Goal: Complete application form: Complete application form

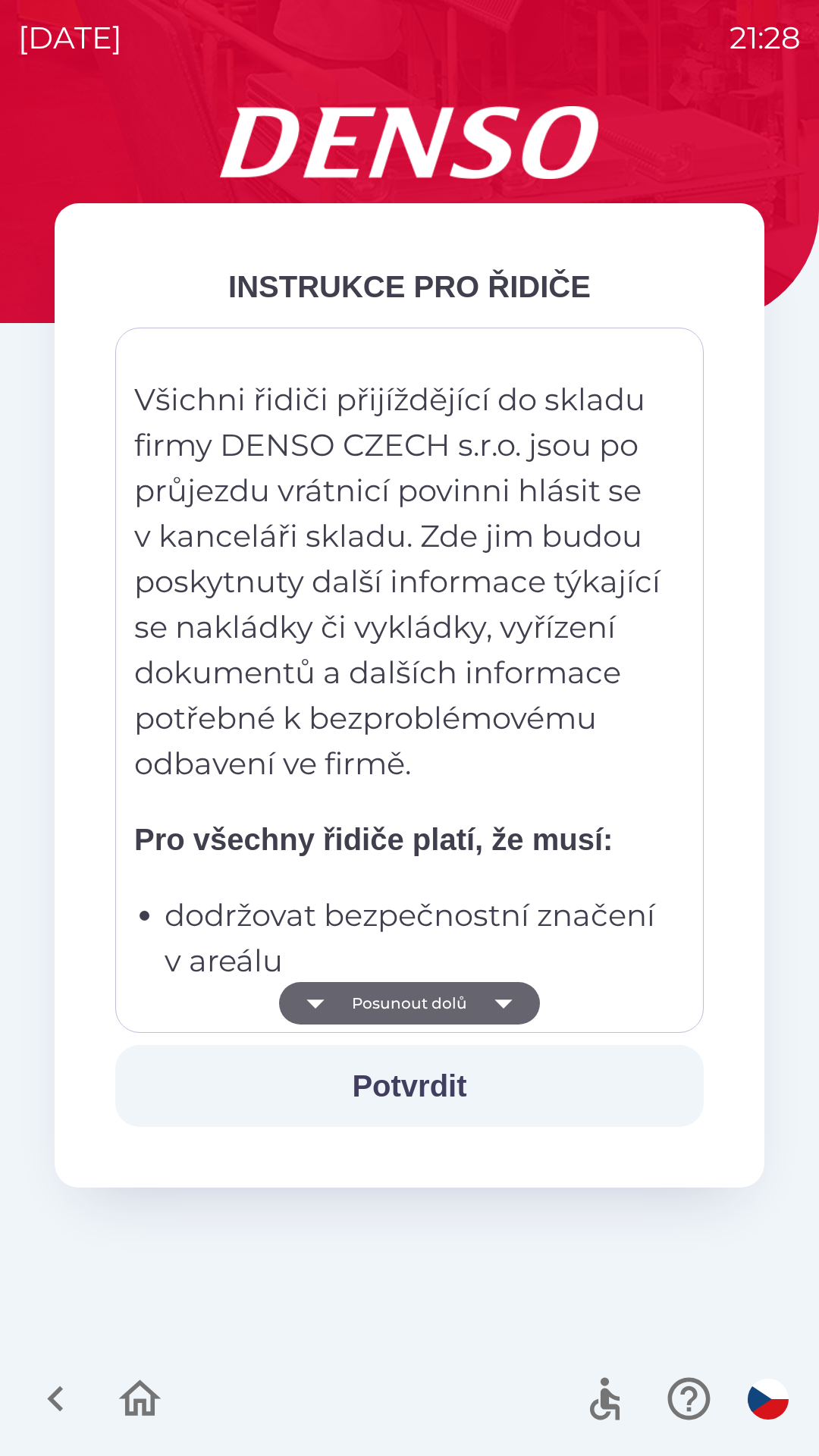
click at [454, 1001] on button "Posunout dolů" at bounding box center [410, 1003] width 260 height 42
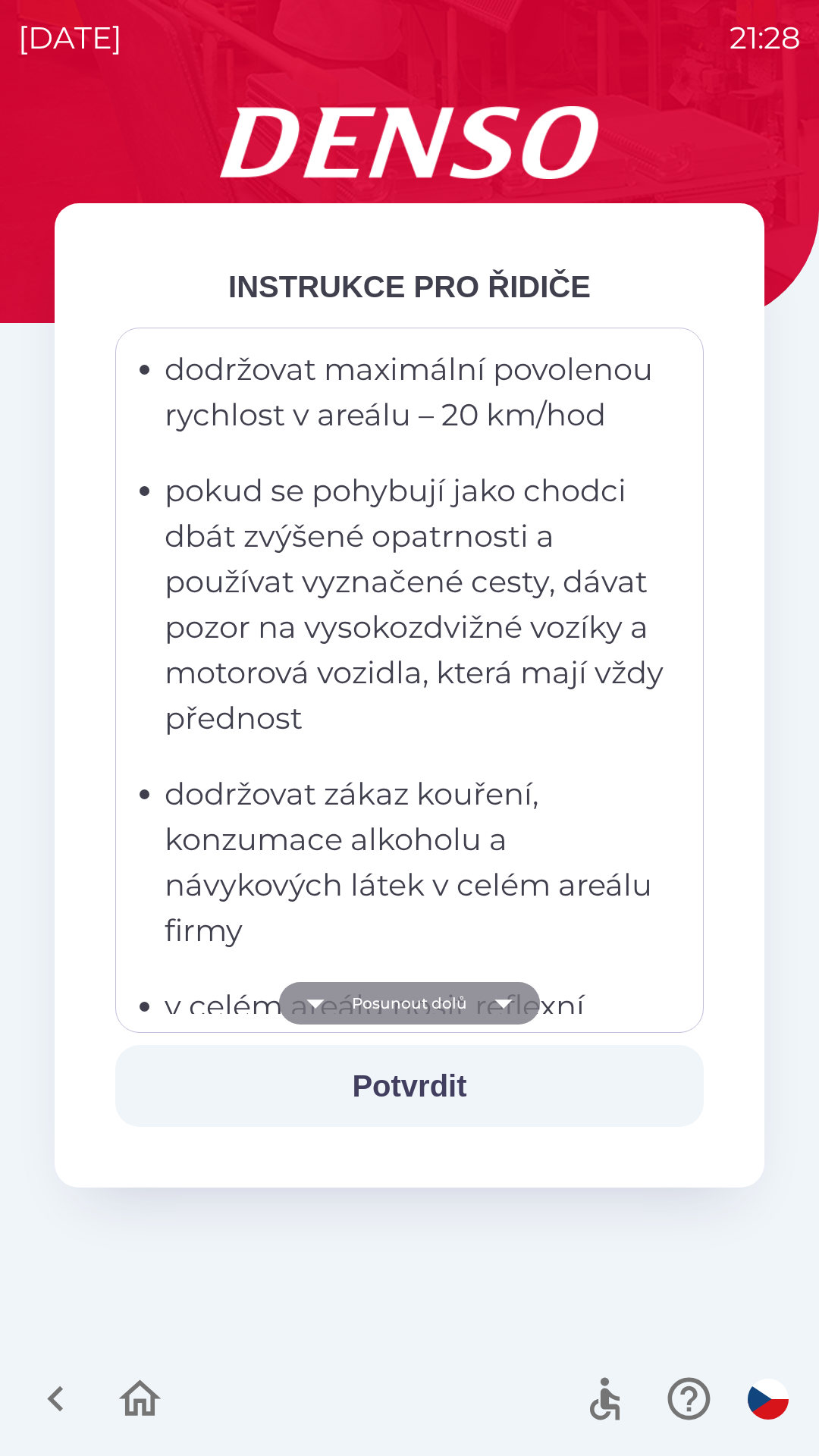
click at [467, 997] on button "Posunout dolů" at bounding box center [410, 1003] width 260 height 42
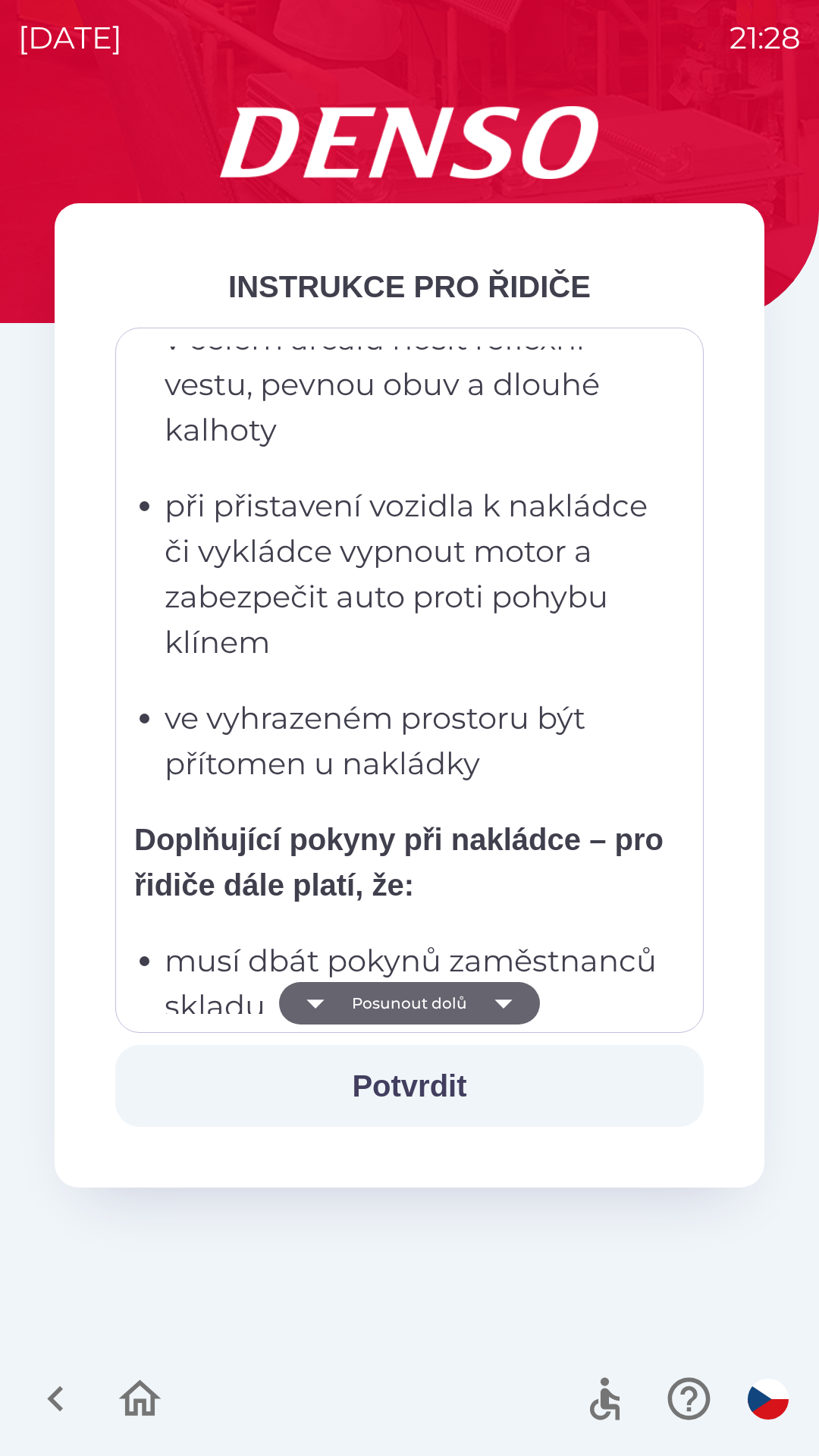
click at [474, 1001] on button "Posunout dolů" at bounding box center [410, 1003] width 260 height 42
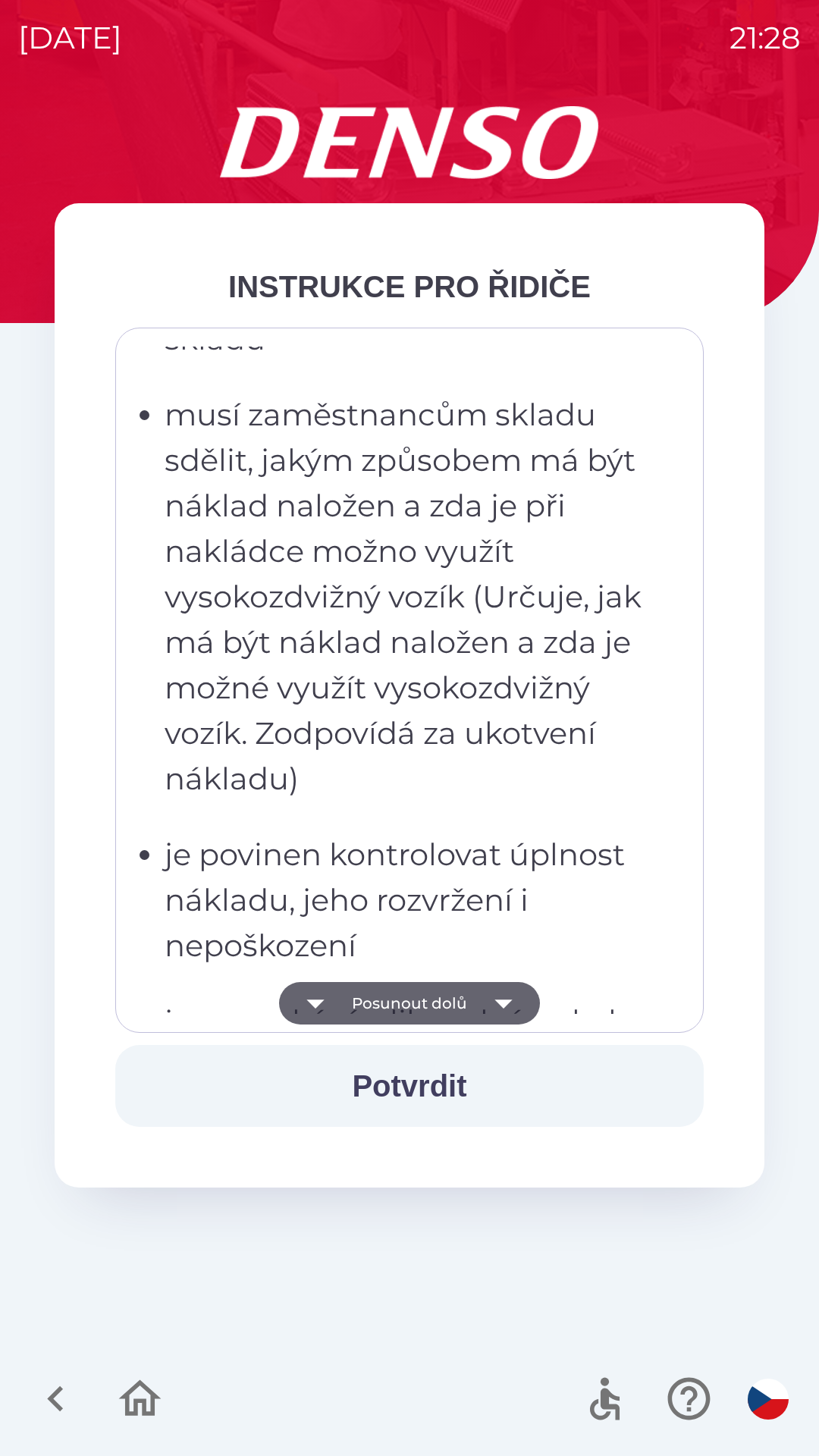
click at [476, 996] on button "Posunout dolů" at bounding box center [410, 1003] width 260 height 42
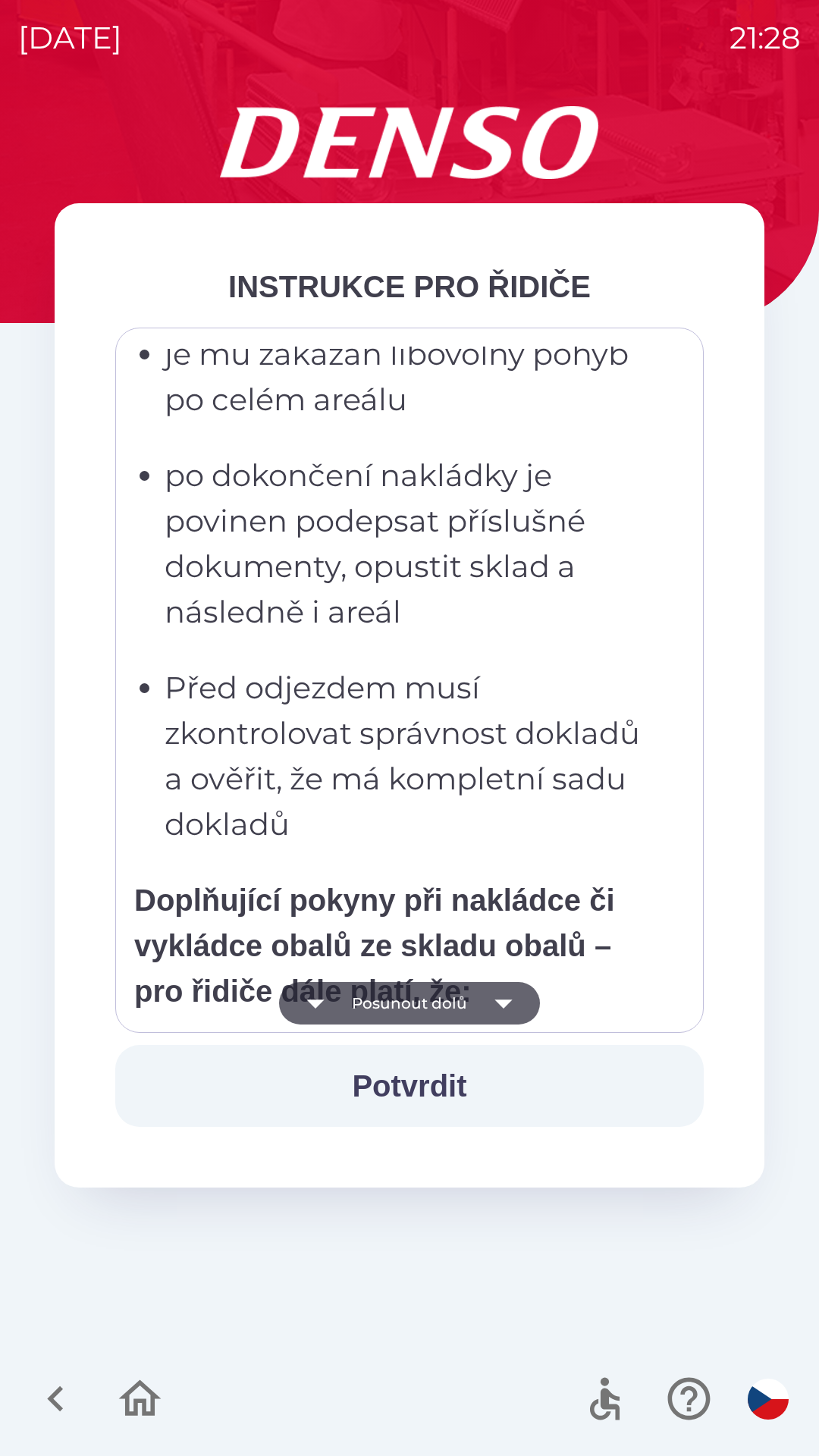
click at [479, 998] on button "Posunout dolů" at bounding box center [410, 1003] width 260 height 42
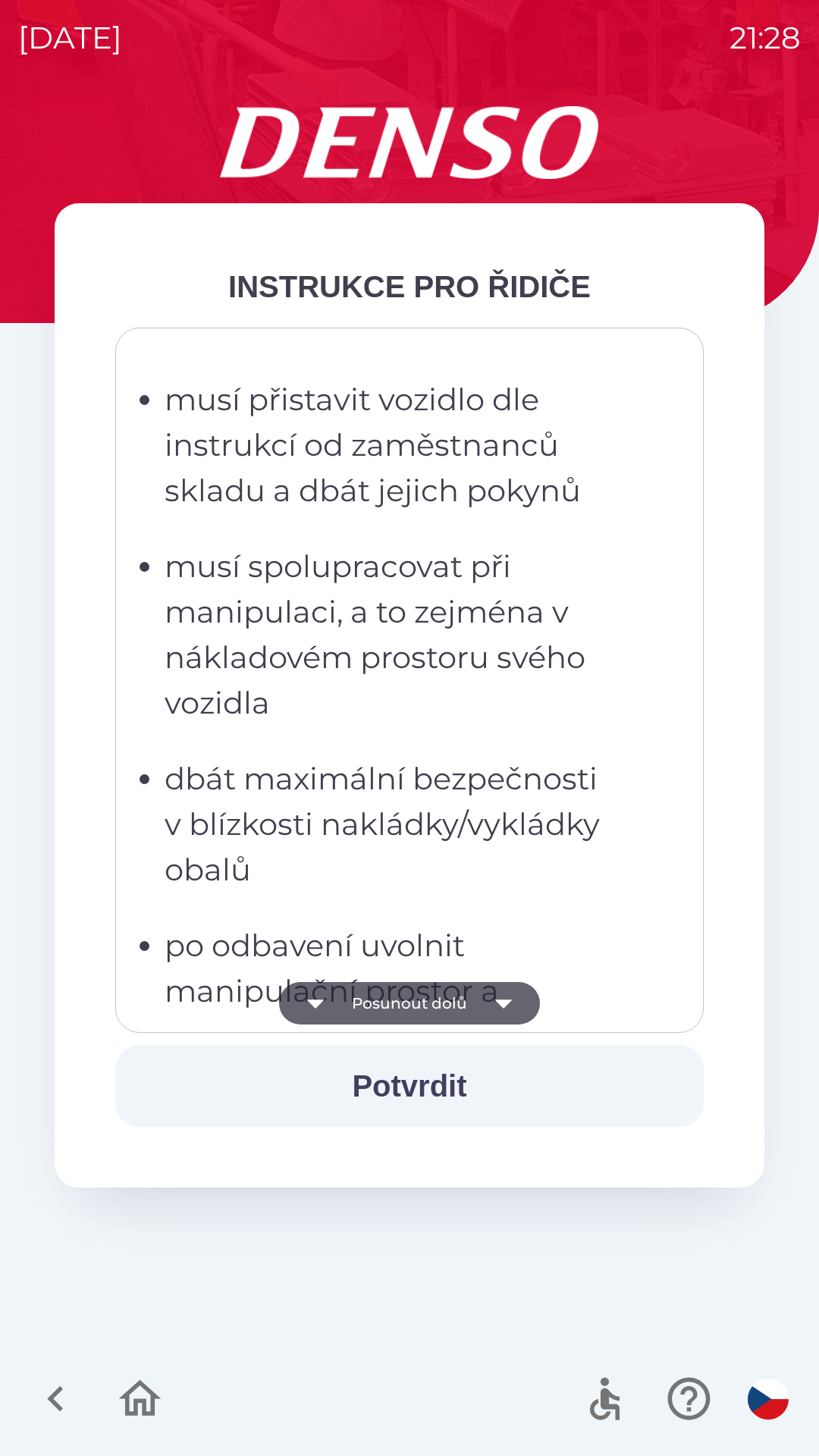
click at [479, 1000] on button "Posunout dolů" at bounding box center [410, 1003] width 260 height 42
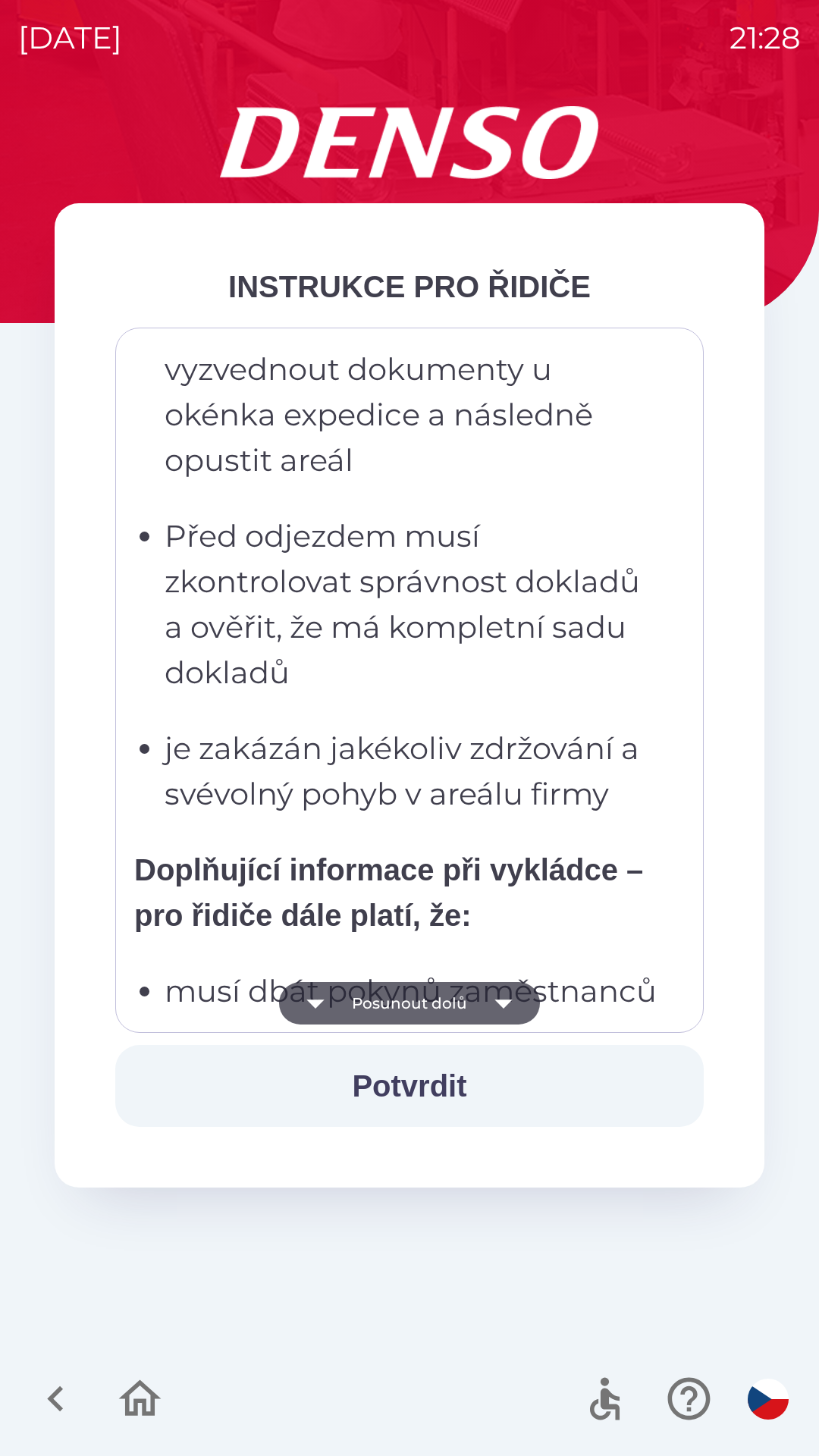
click at [485, 998] on icon "button" at bounding box center [504, 1003] width 42 height 42
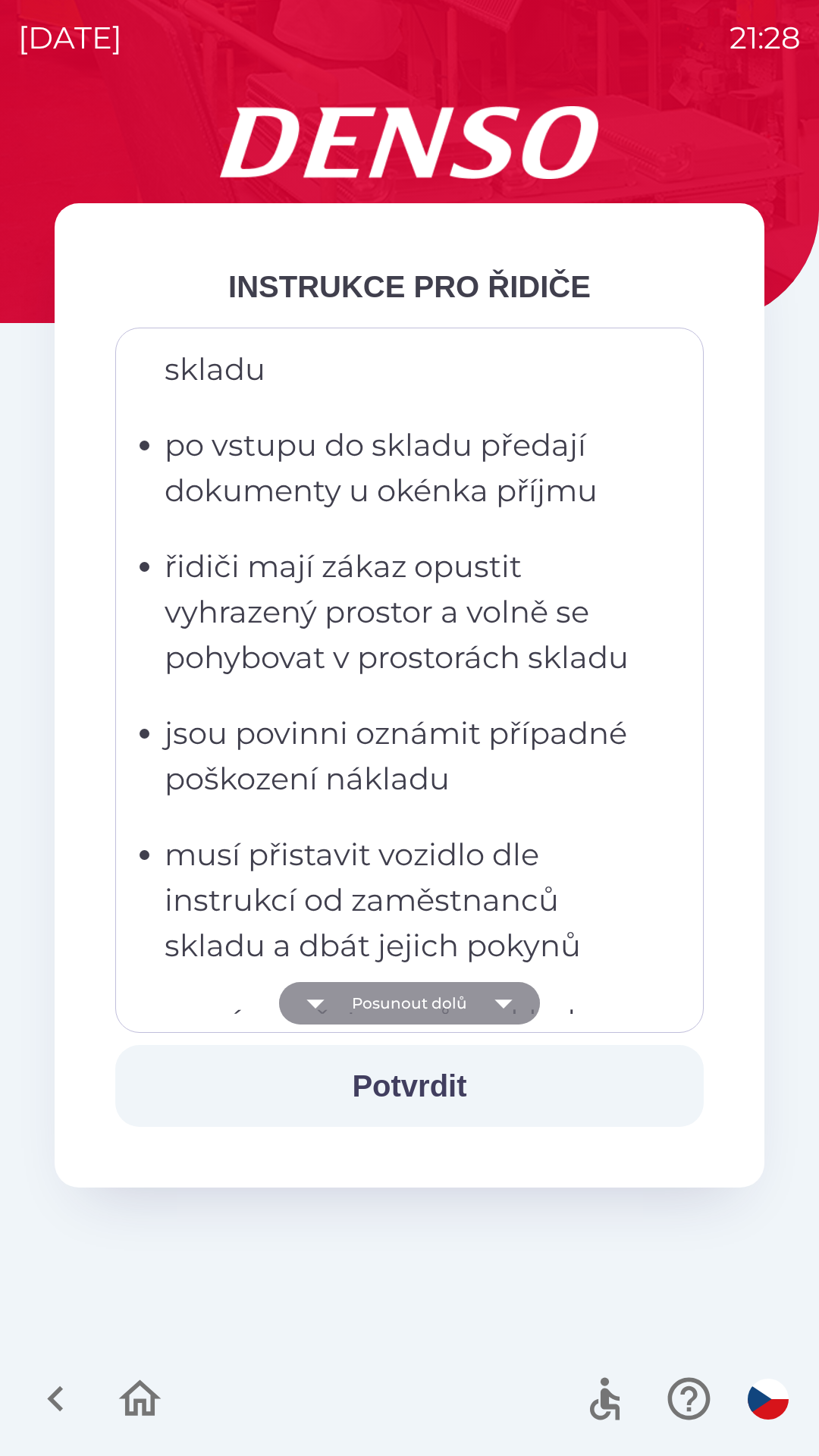
click at [485, 1002] on icon "button" at bounding box center [504, 1003] width 42 height 42
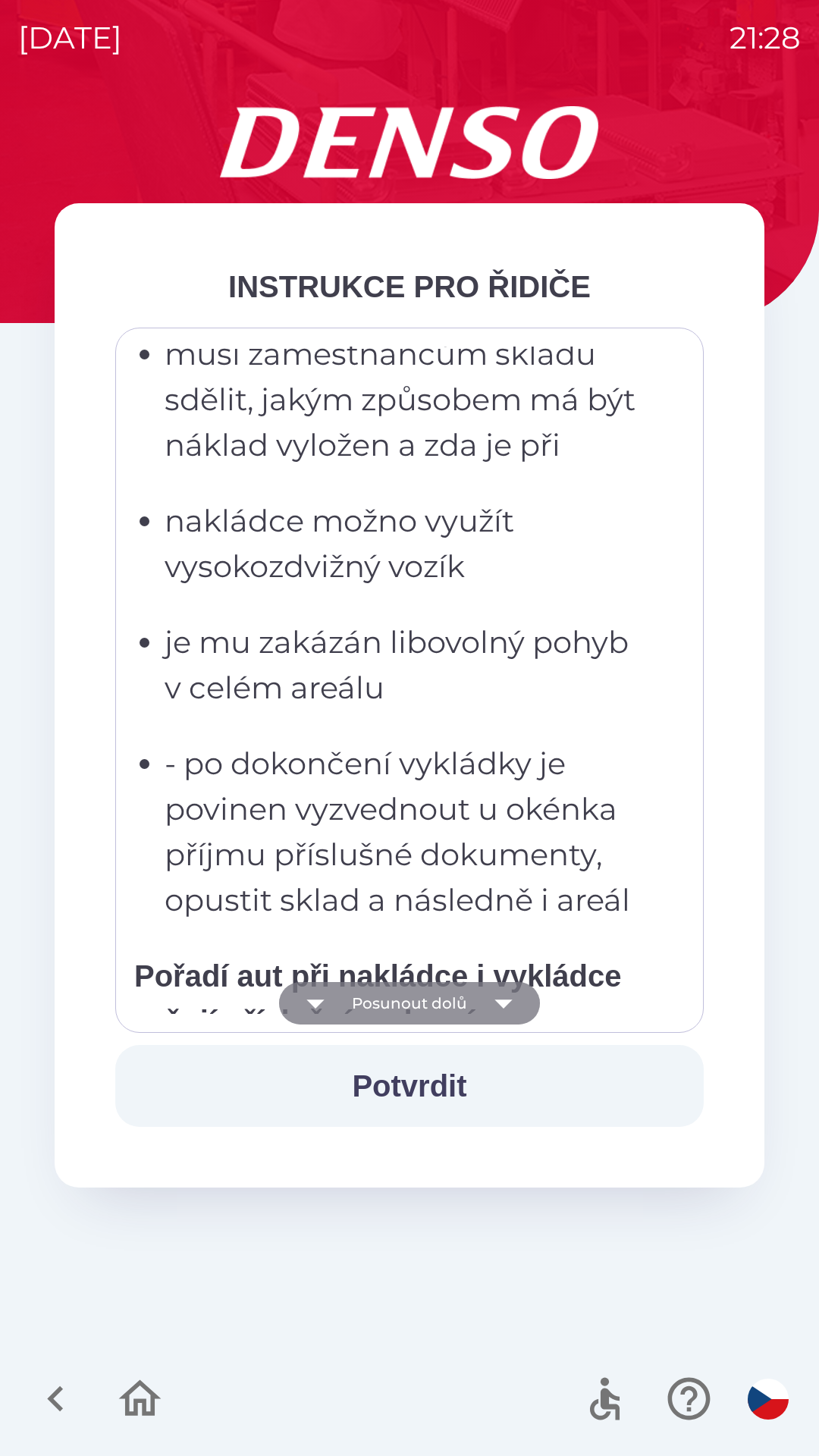
click at [488, 995] on icon "button" at bounding box center [504, 1003] width 42 height 42
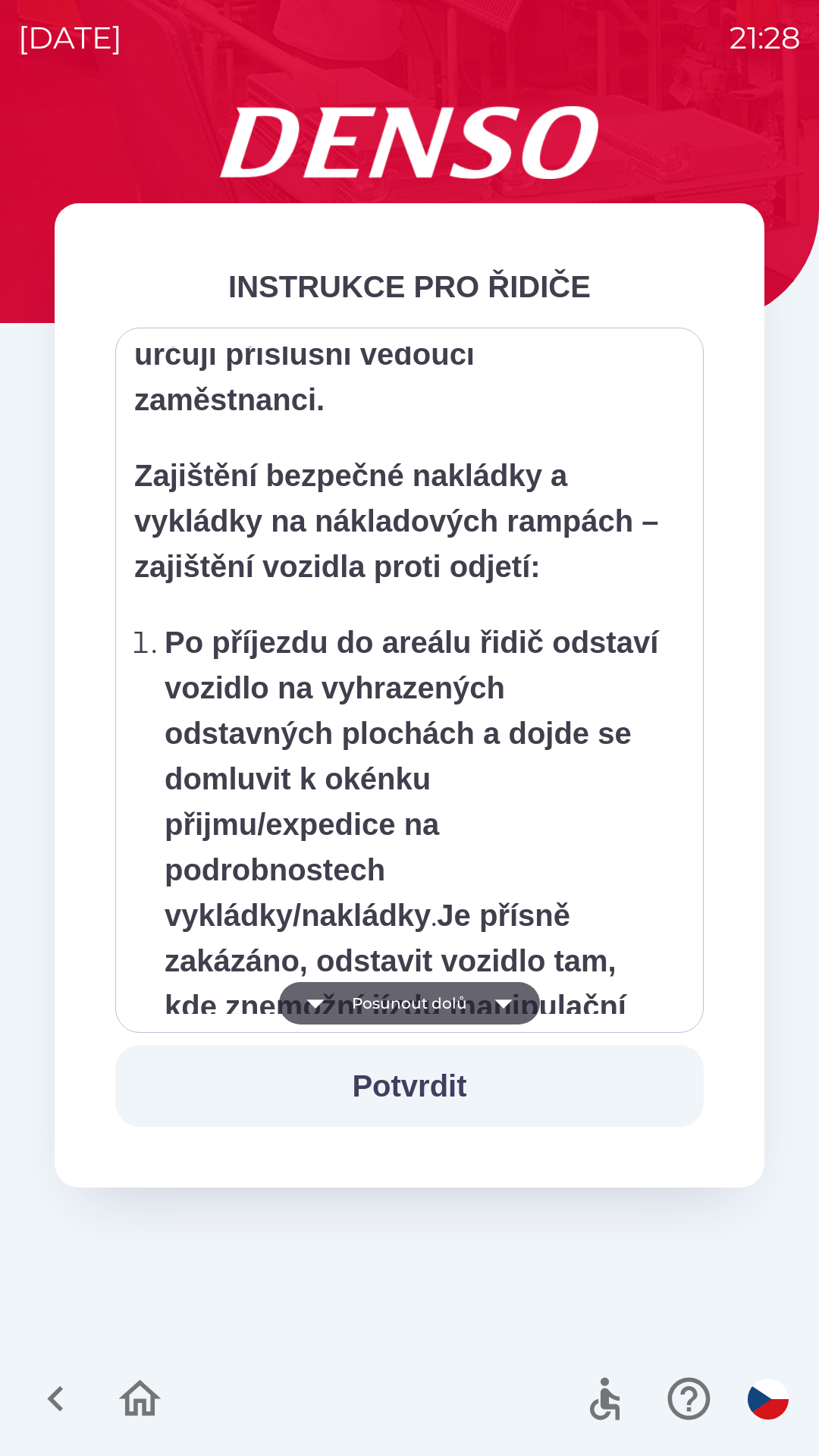
click at [496, 995] on icon "button" at bounding box center [504, 1003] width 42 height 42
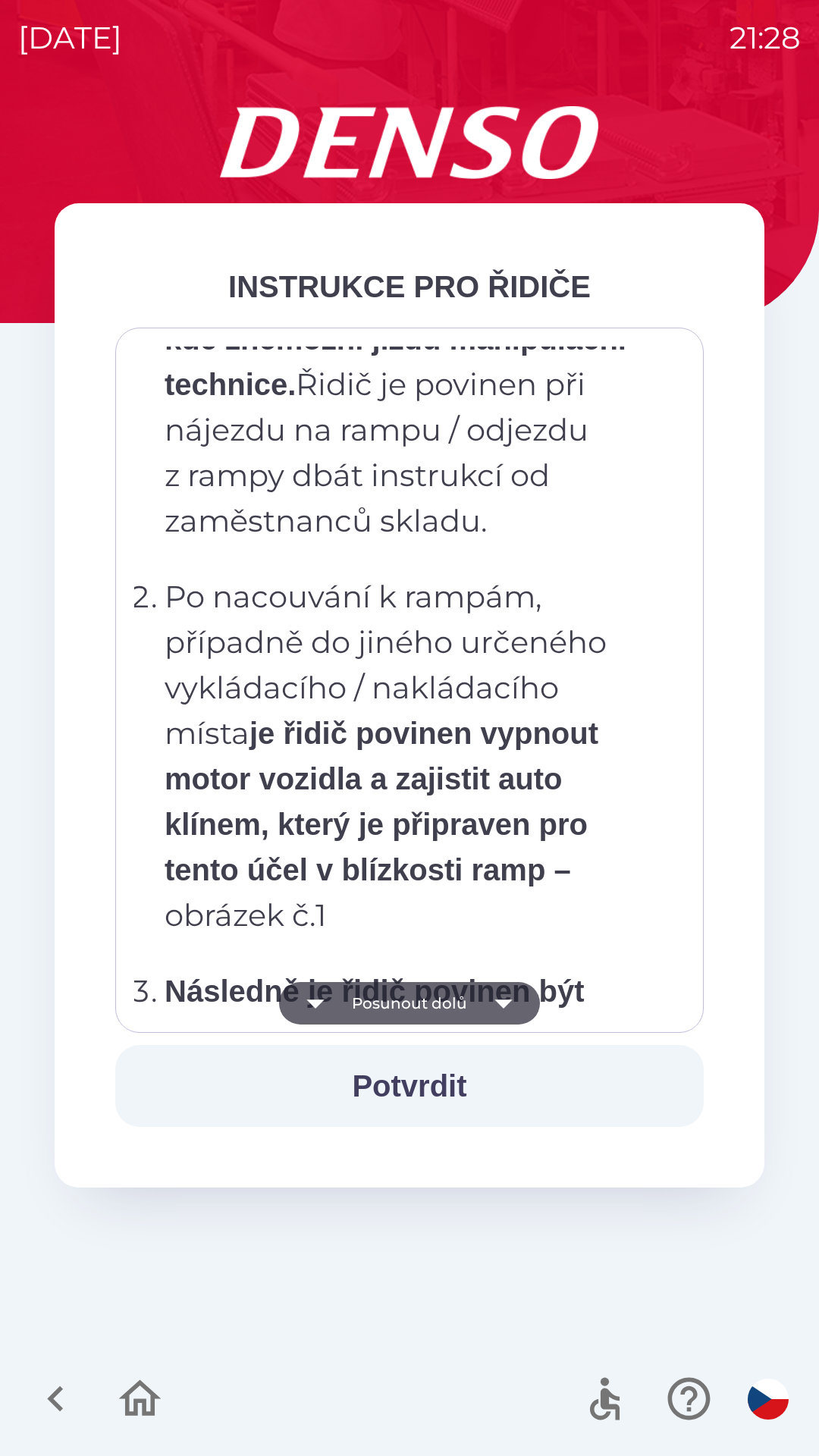
click at [493, 998] on icon "button" at bounding box center [504, 1003] width 42 height 42
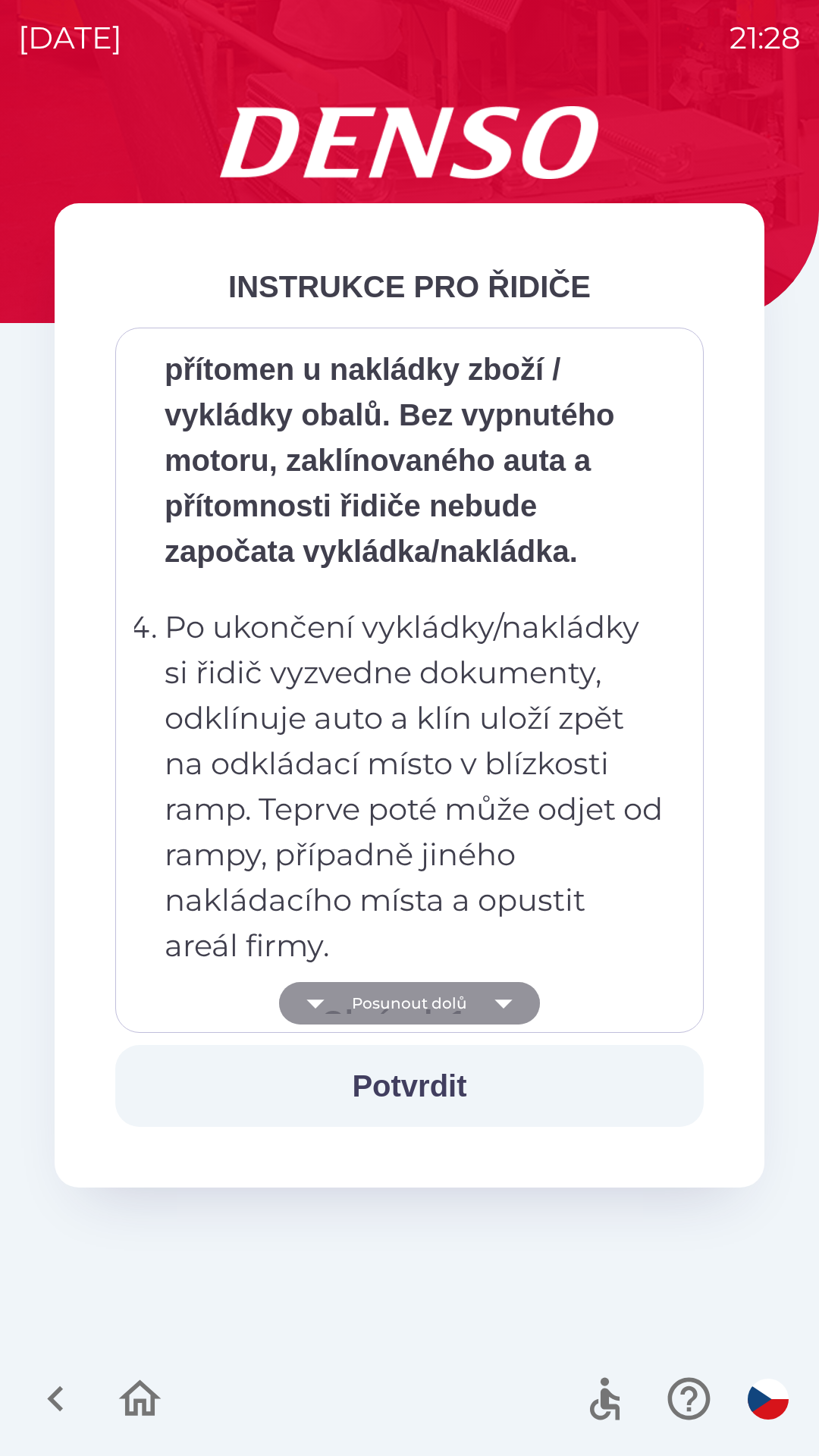
click at [500, 1001] on icon "button" at bounding box center [503, 1005] width 17 height 9
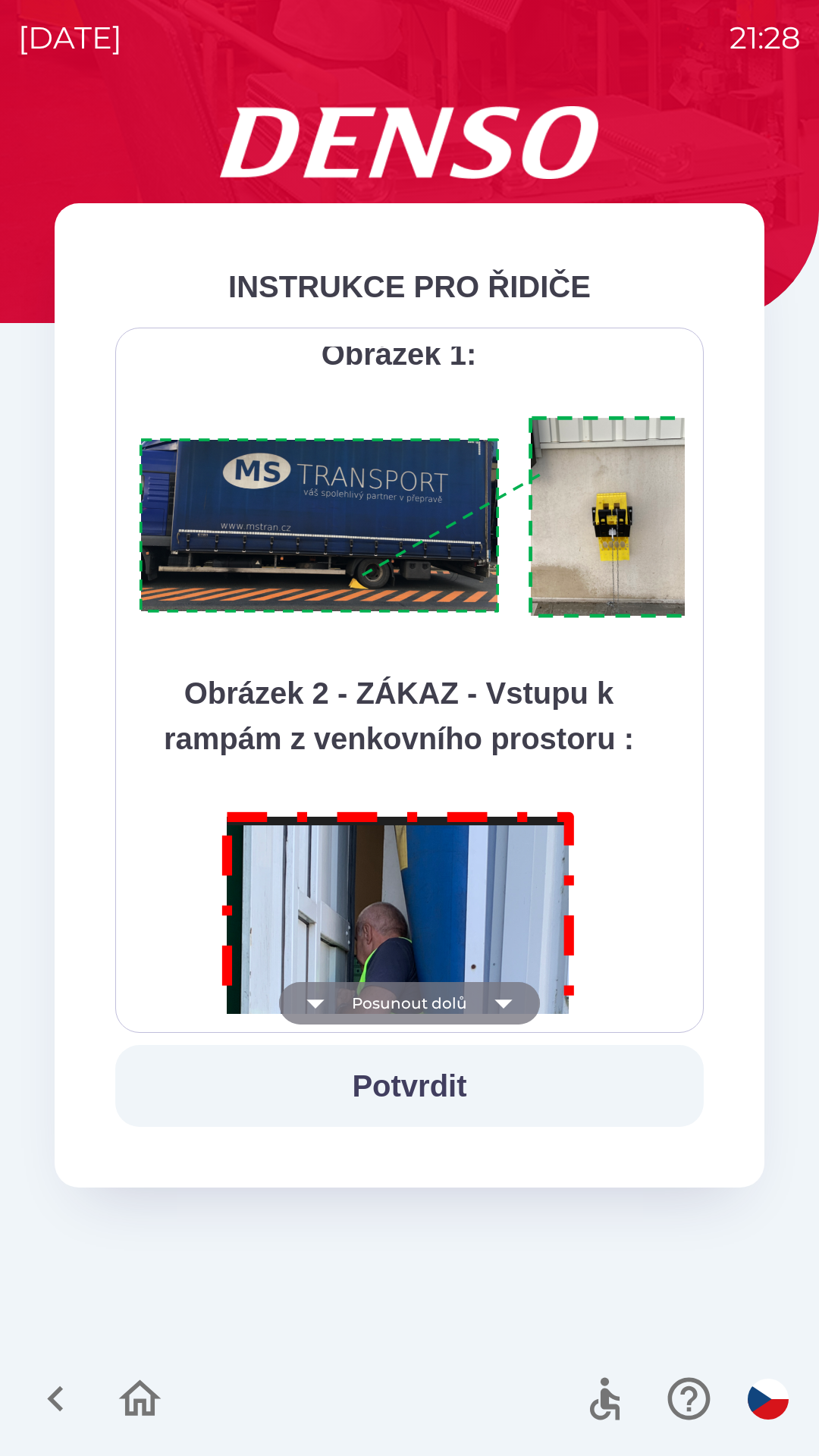
click at [487, 1002] on icon "button" at bounding box center [504, 1003] width 42 height 42
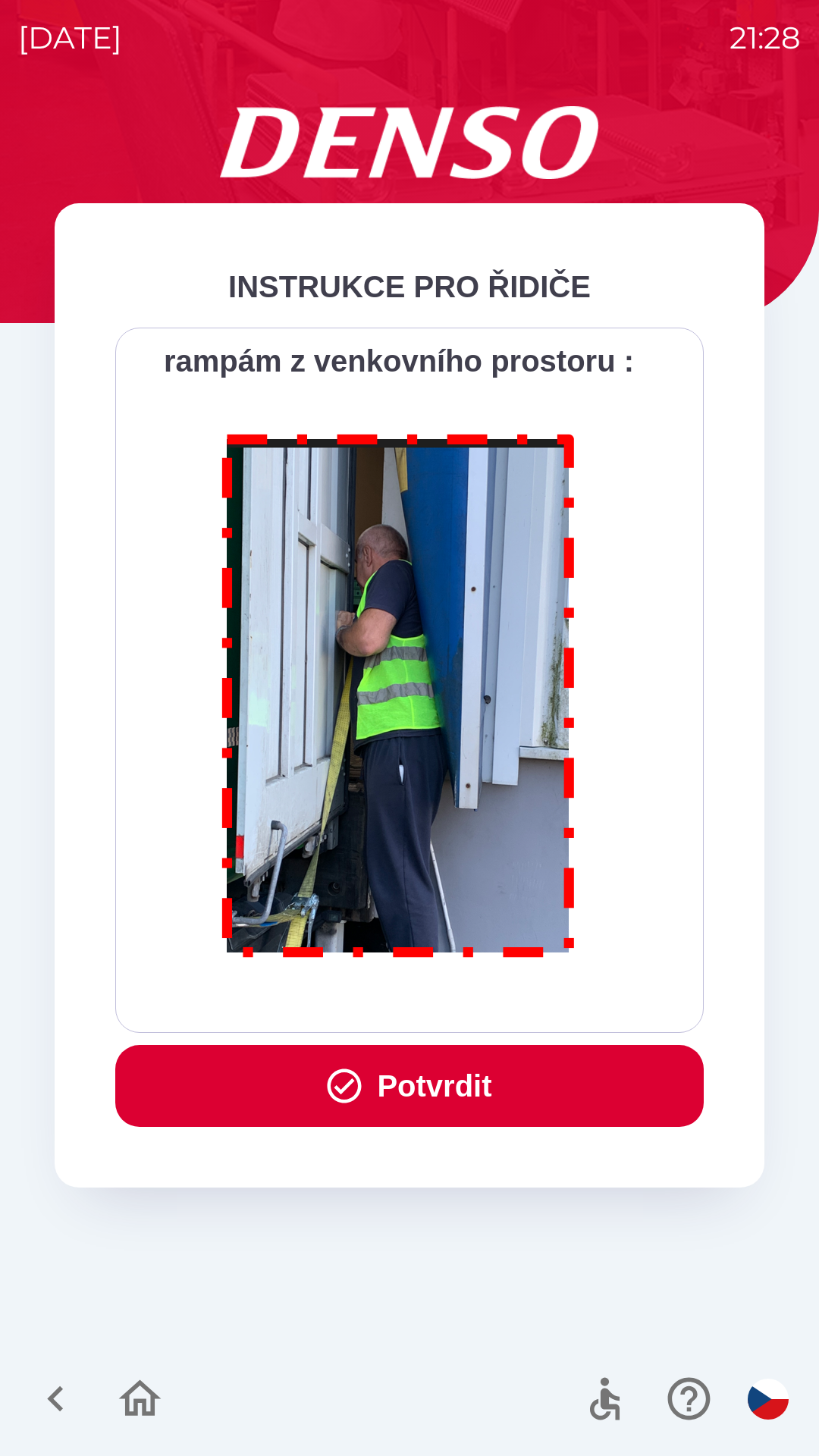
click at [482, 1010] on div "Všichni řidiči přijíždějící do skladu firmy DENSO CZECH s.r.o. jsou po průjezdu…" at bounding box center [410, 681] width 551 height 667
click at [454, 1086] on button "Potvrdit" at bounding box center [410, 1086] width 588 height 82
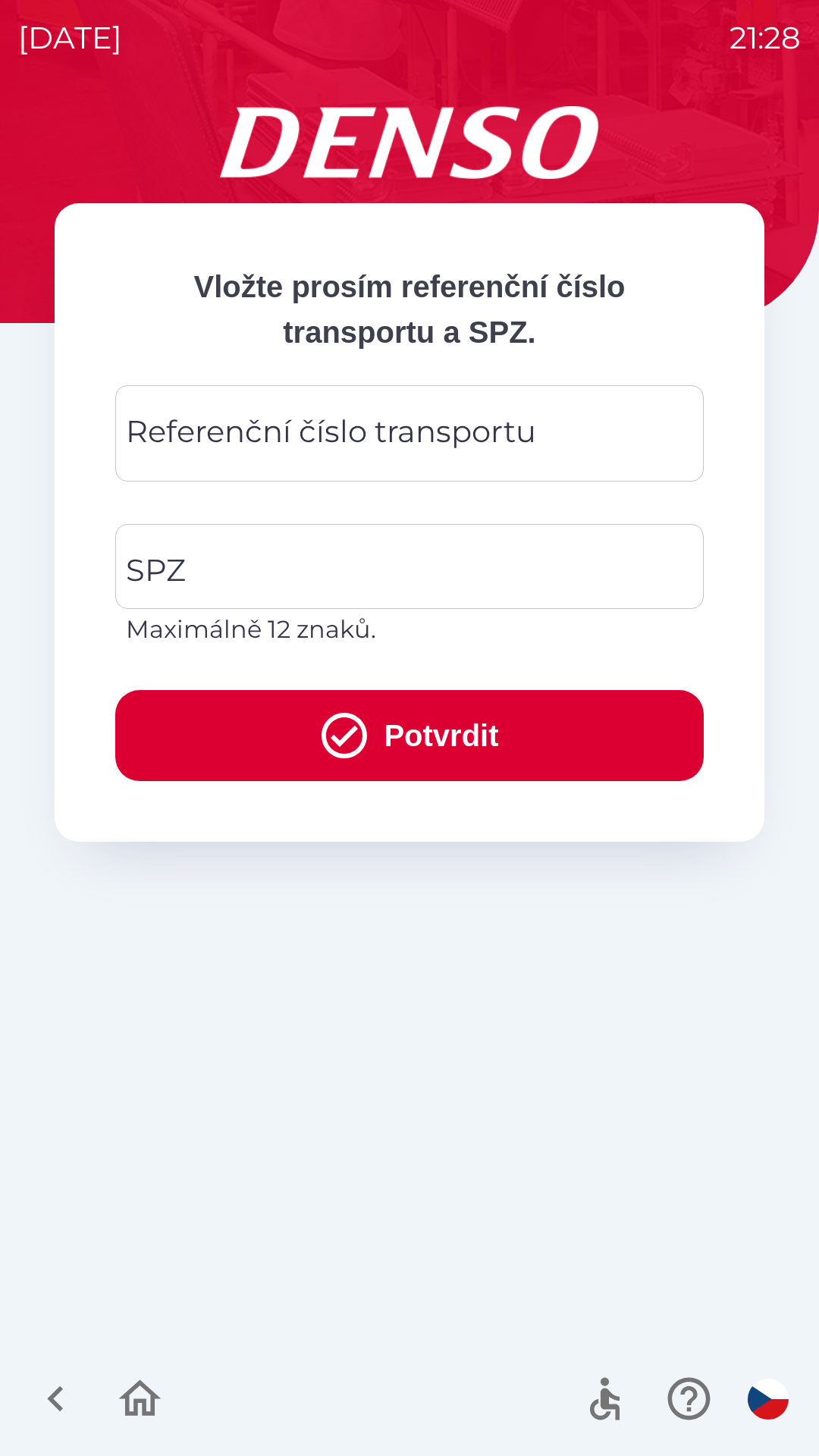
click at [354, 436] on div "Referenční číslo transportu Referenční číslo transportu" at bounding box center [410, 433] width 588 height 97
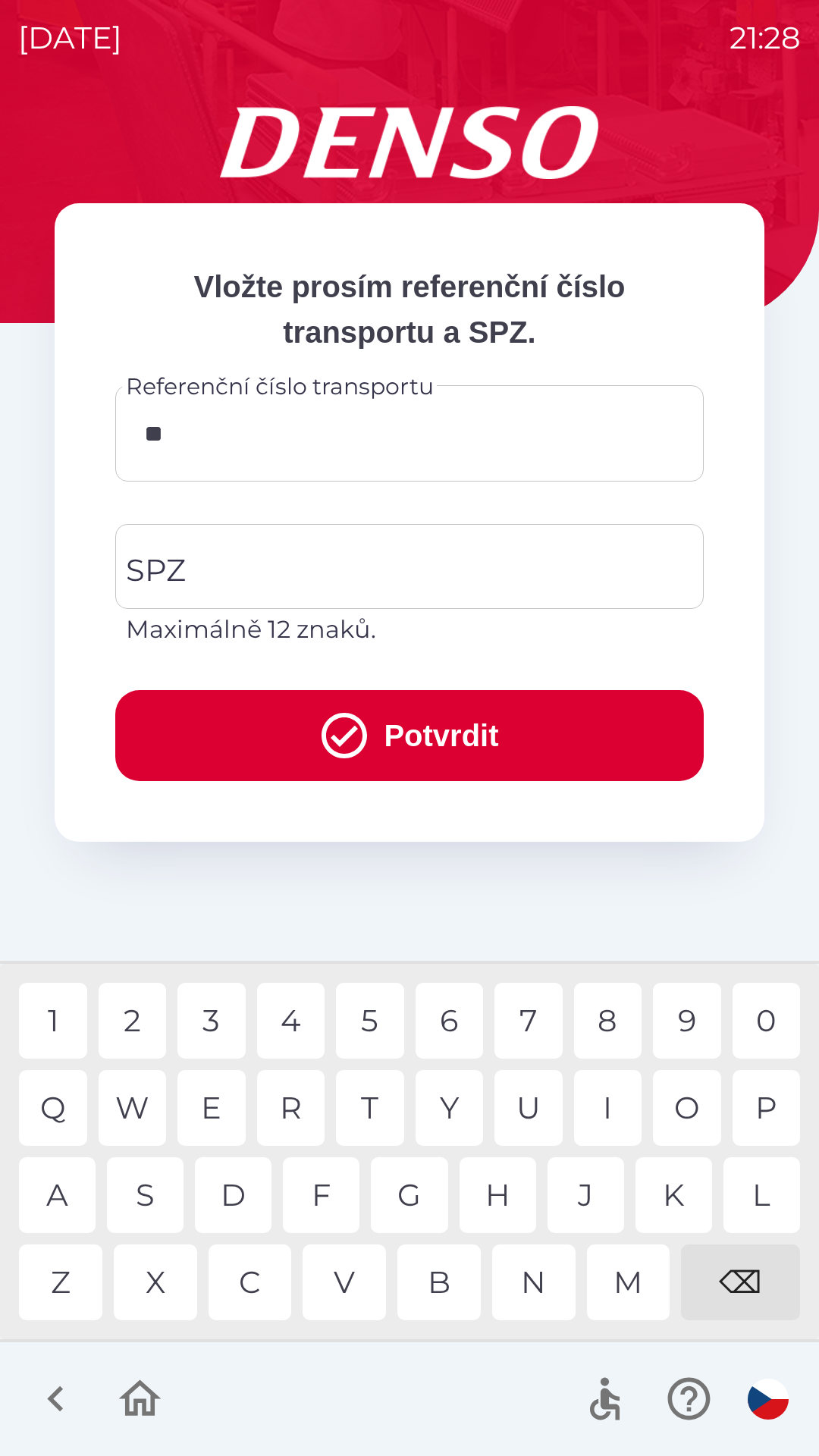
click at [667, 1187] on div "K" at bounding box center [674, 1195] width 77 height 76
click at [757, 1019] on div "0" at bounding box center [766, 1020] width 68 height 76
click at [137, 1097] on div "W" at bounding box center [133, 1108] width 68 height 76
type input "*********"
click at [356, 558] on input "SPZ" at bounding box center [398, 566] width 551 height 71
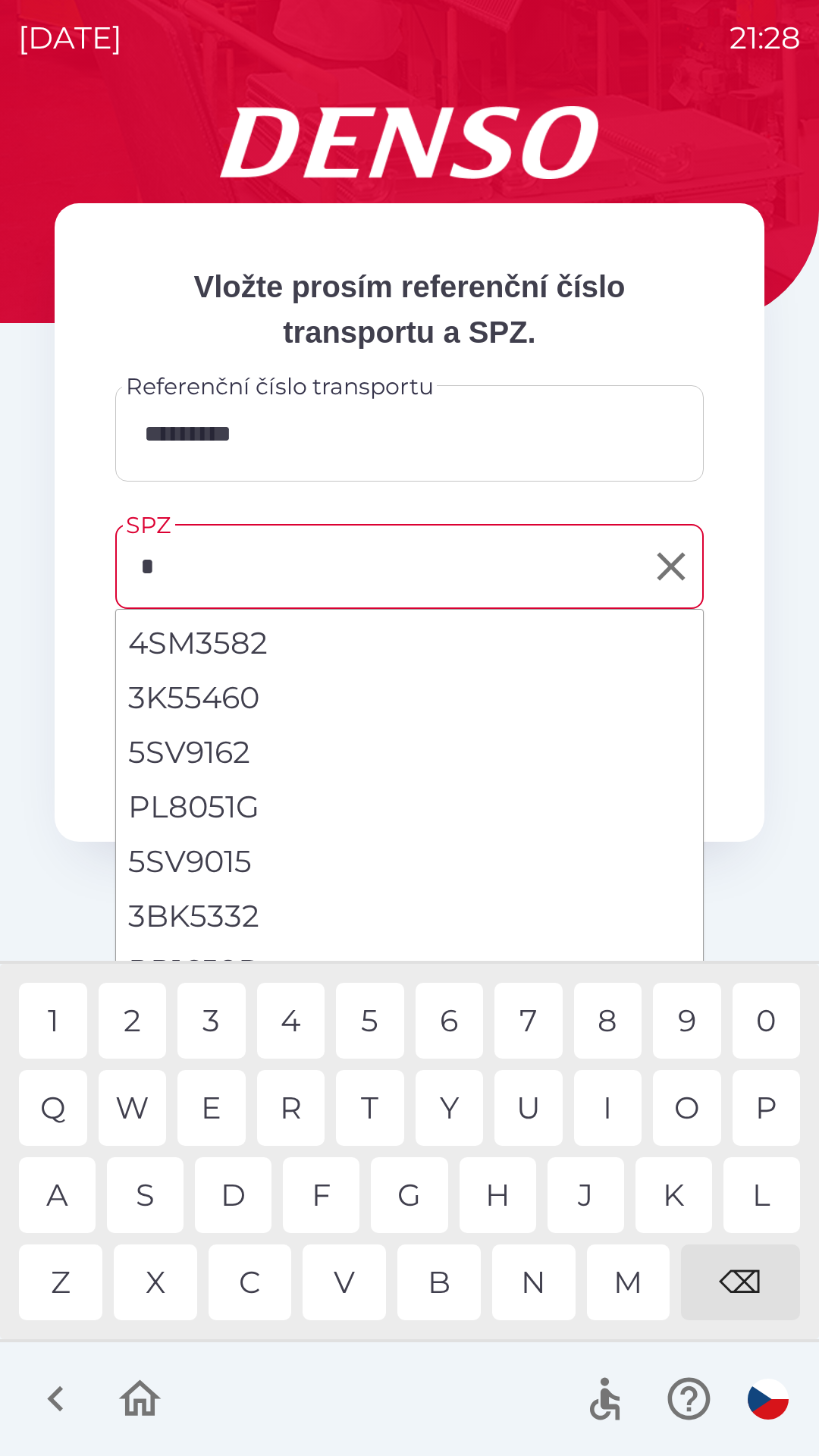
click at [362, 1005] on div "5" at bounding box center [369, 1020] width 68 height 76
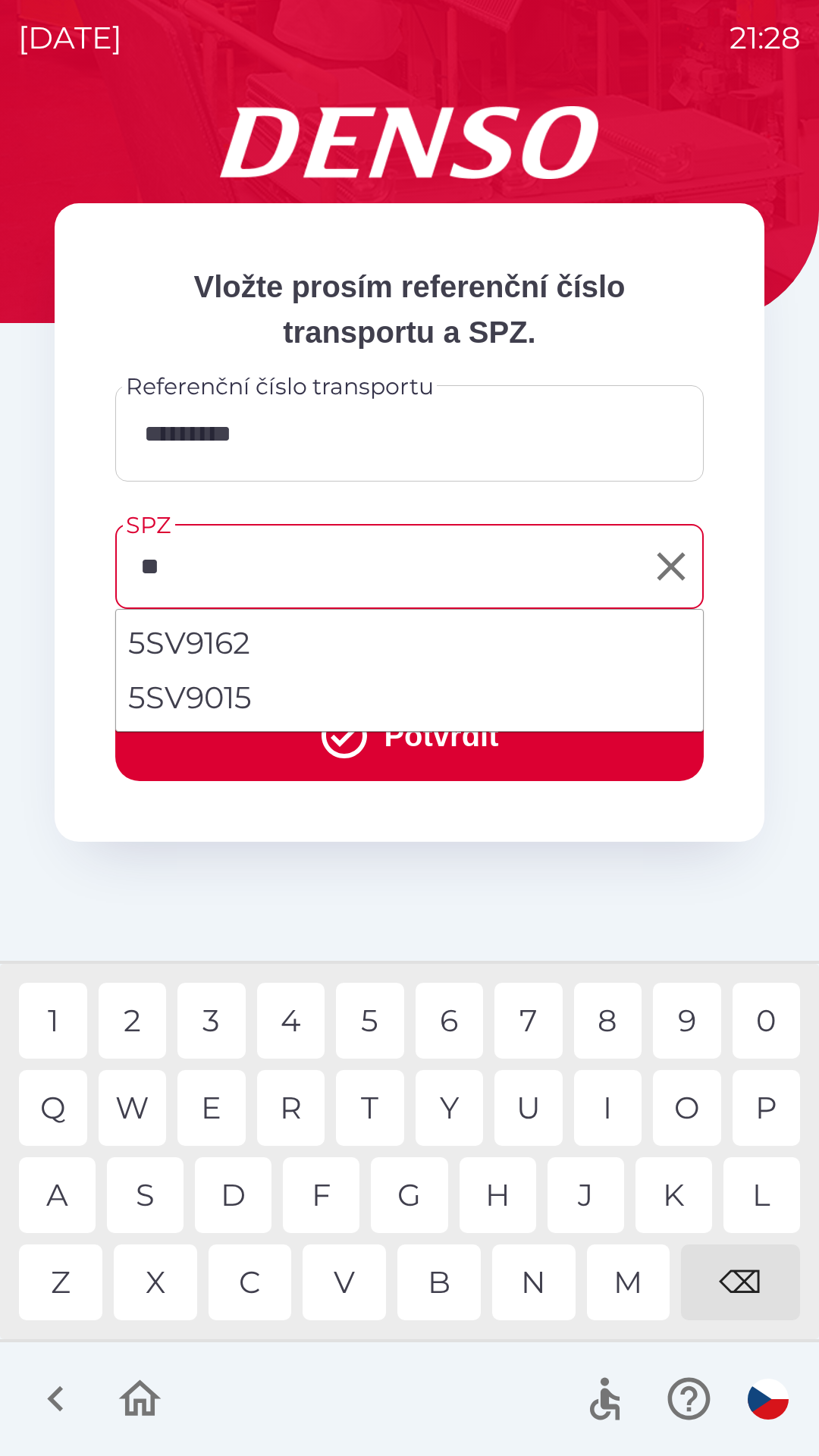
click at [151, 1192] on div "S" at bounding box center [145, 1195] width 77 height 76
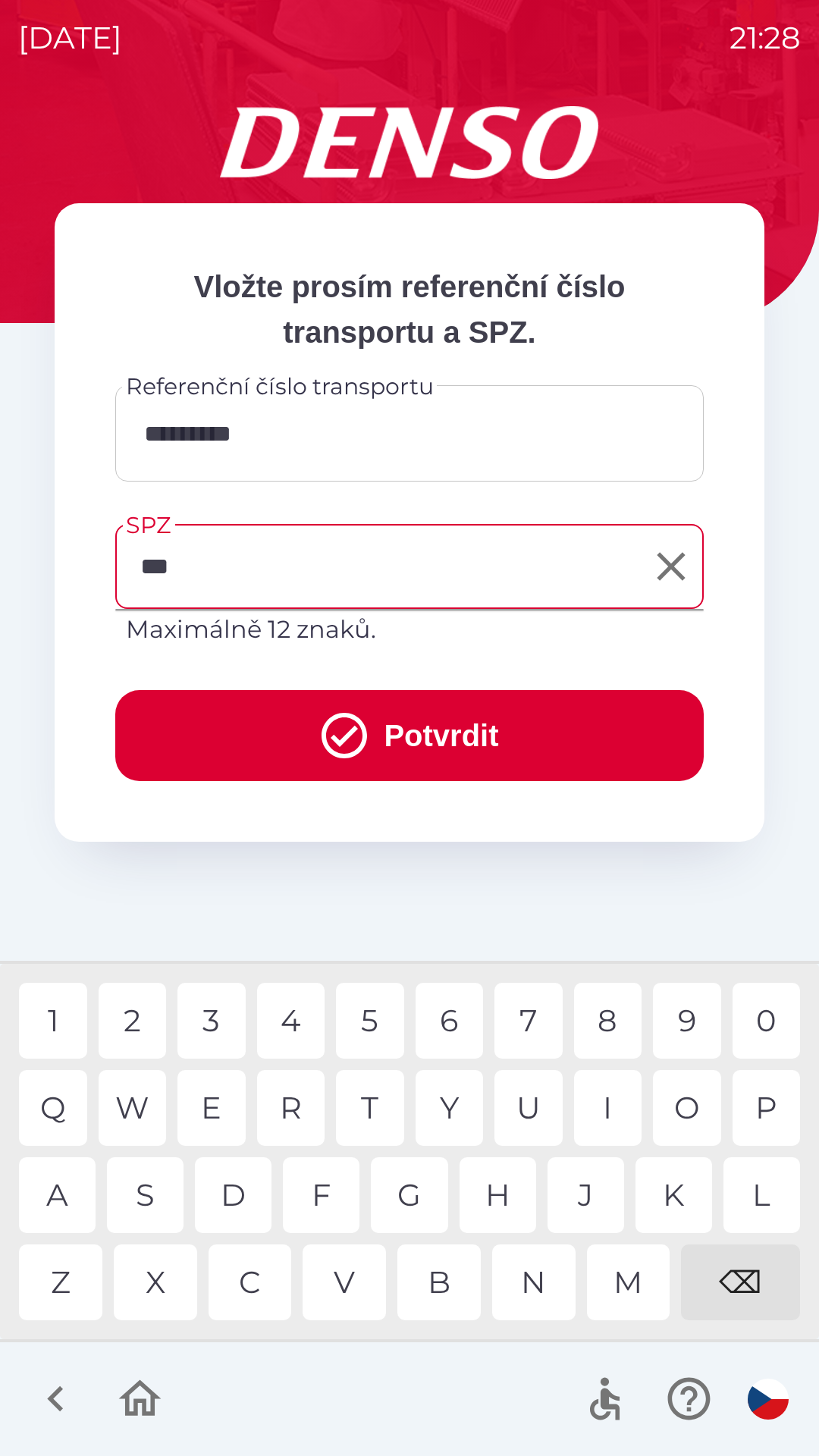
click at [369, 1095] on div "T" at bounding box center [369, 1108] width 68 height 76
click at [67, 1021] on div "1" at bounding box center [53, 1020] width 68 height 76
click at [445, 1020] on div "6" at bounding box center [450, 1020] width 68 height 76
type input "*******"
click at [297, 1027] on div "4" at bounding box center [291, 1020] width 68 height 76
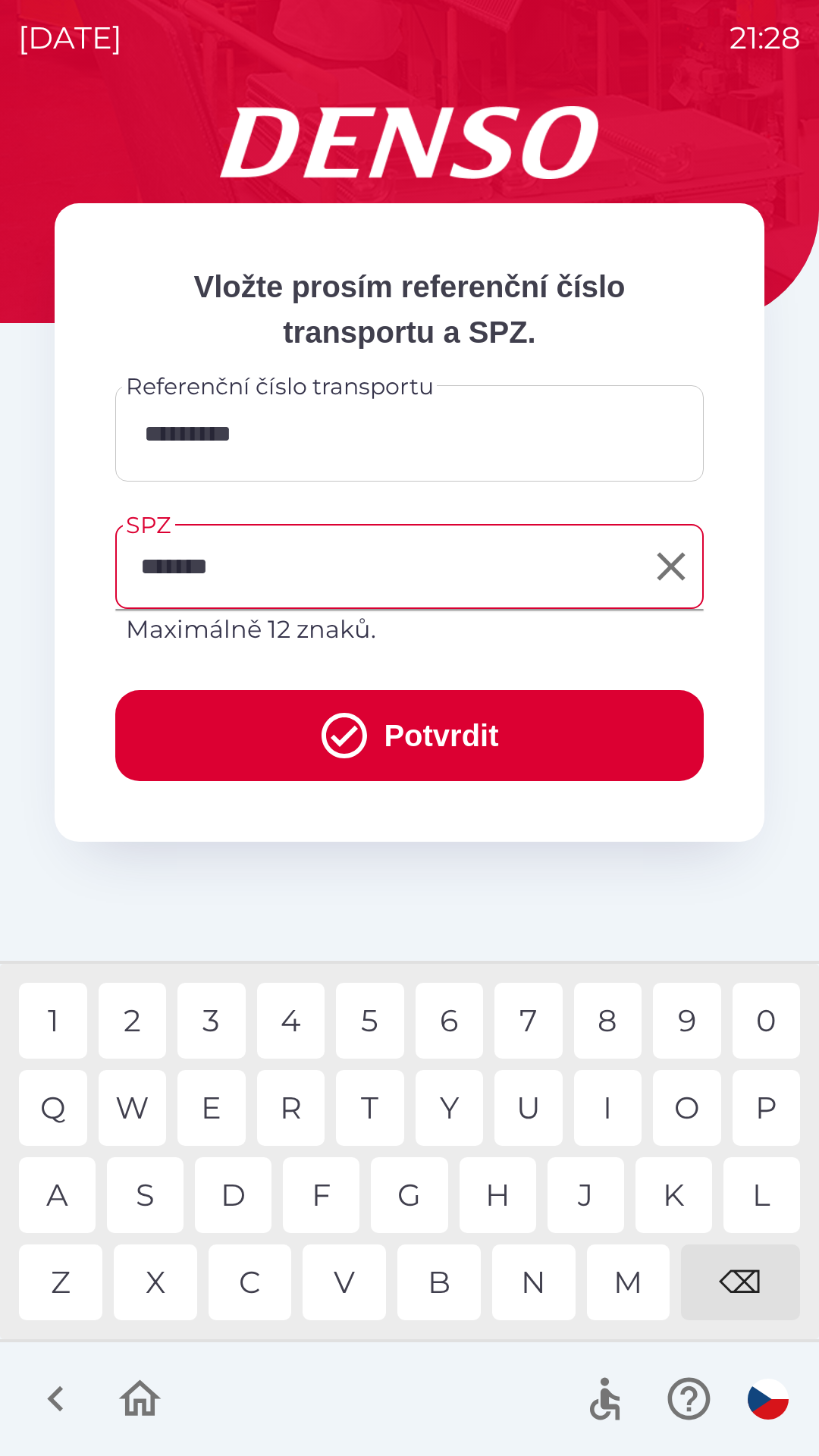
click at [422, 730] on button "Potvrdit" at bounding box center [410, 735] width 588 height 91
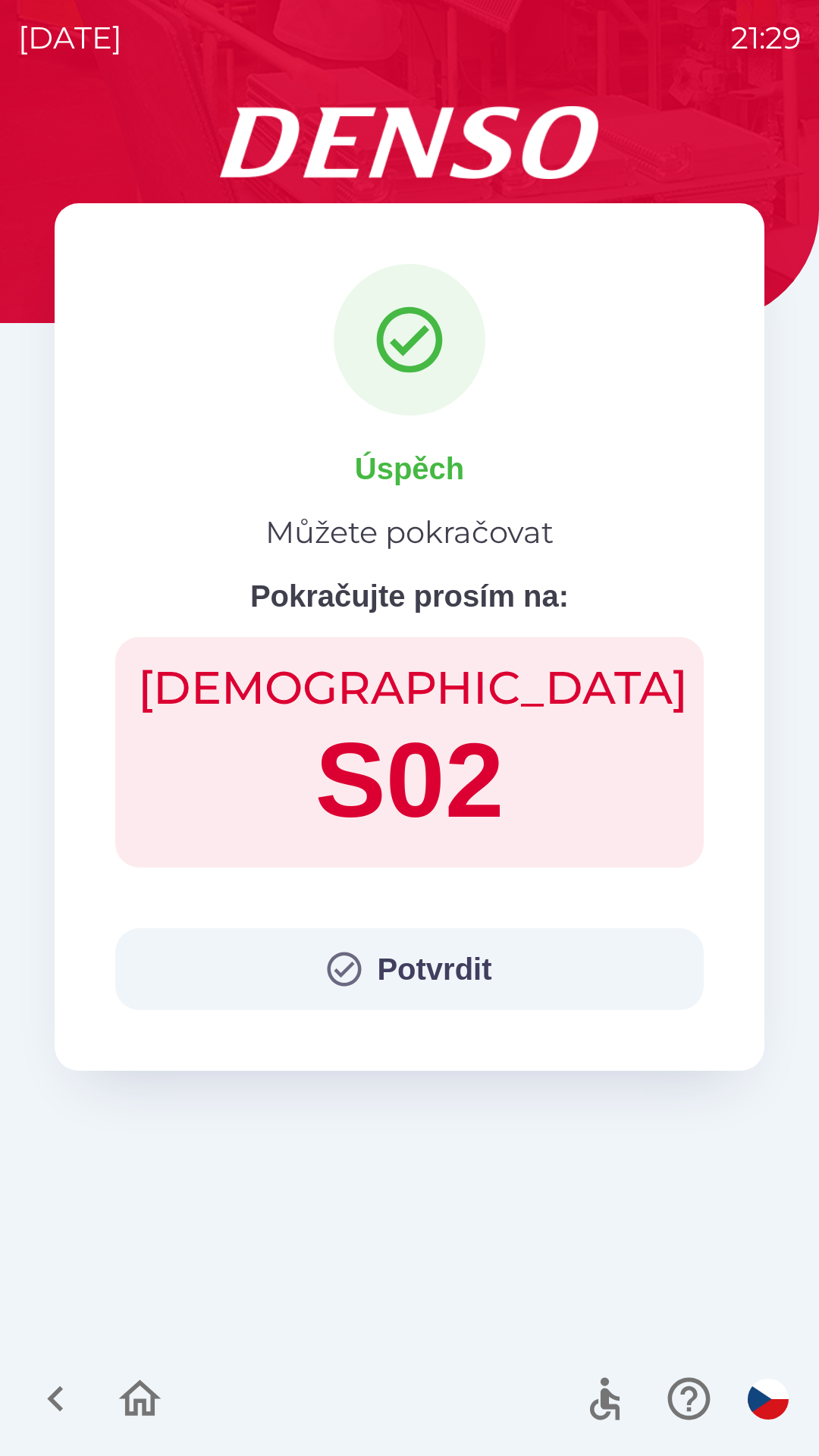
click at [456, 960] on button "Potvrdit" at bounding box center [410, 969] width 588 height 82
